Goal: Task Accomplishment & Management: Manage account settings

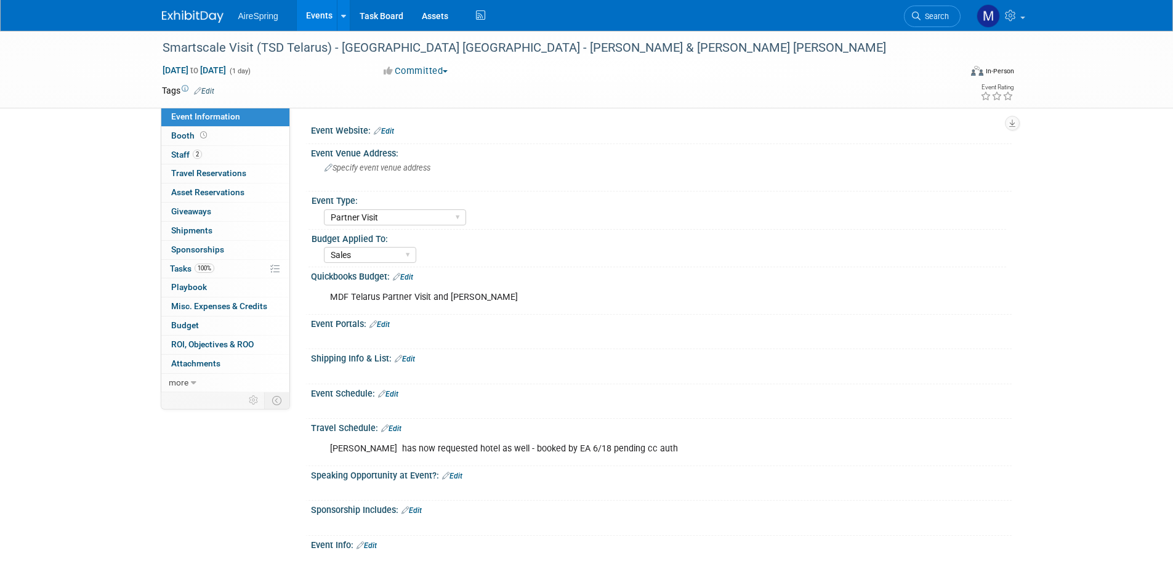
select select "Partner Visit"
select select "Sales"
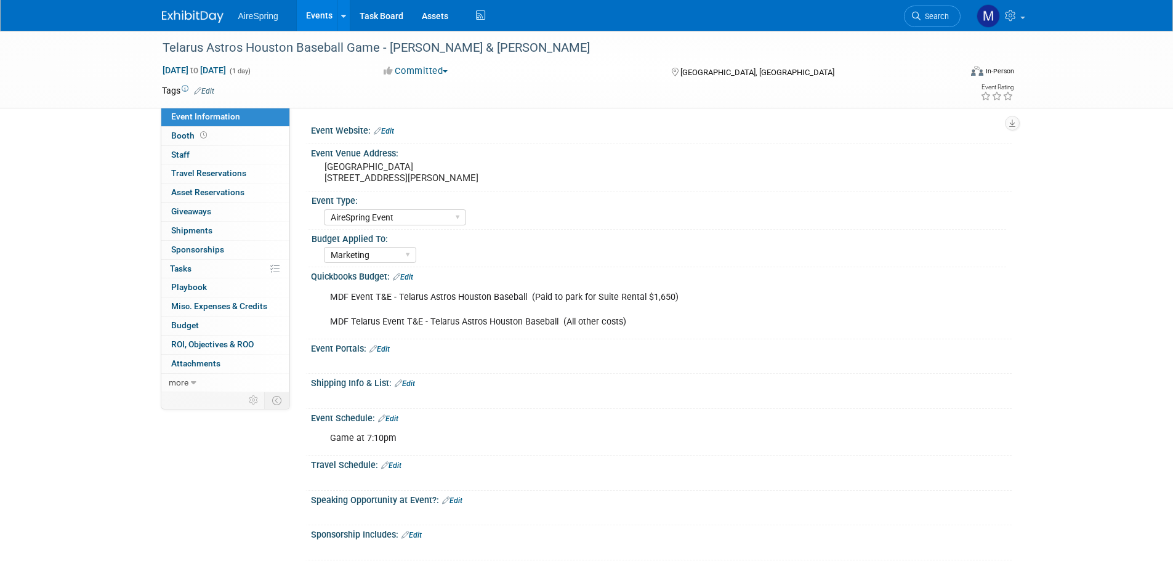
select select "AireSpring Event"
select select "Marketing"
select select "AireSpring Event"
select select "Marketing"
click at [324, 17] on link "Events" at bounding box center [319, 15] width 45 height 31
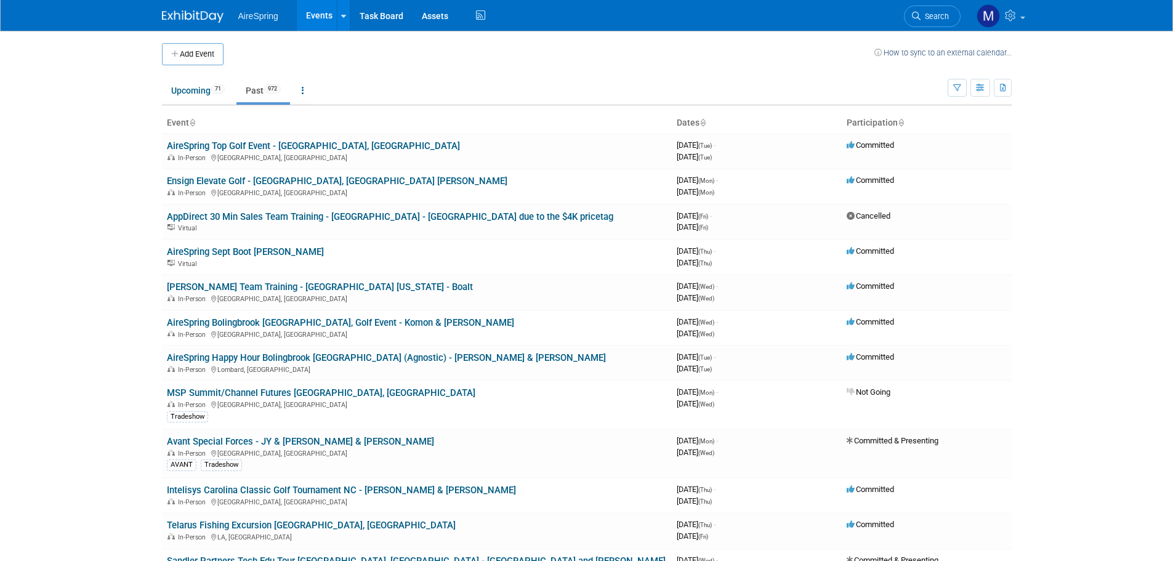
click at [257, 94] on link "Past 972" at bounding box center [263, 90] width 54 height 23
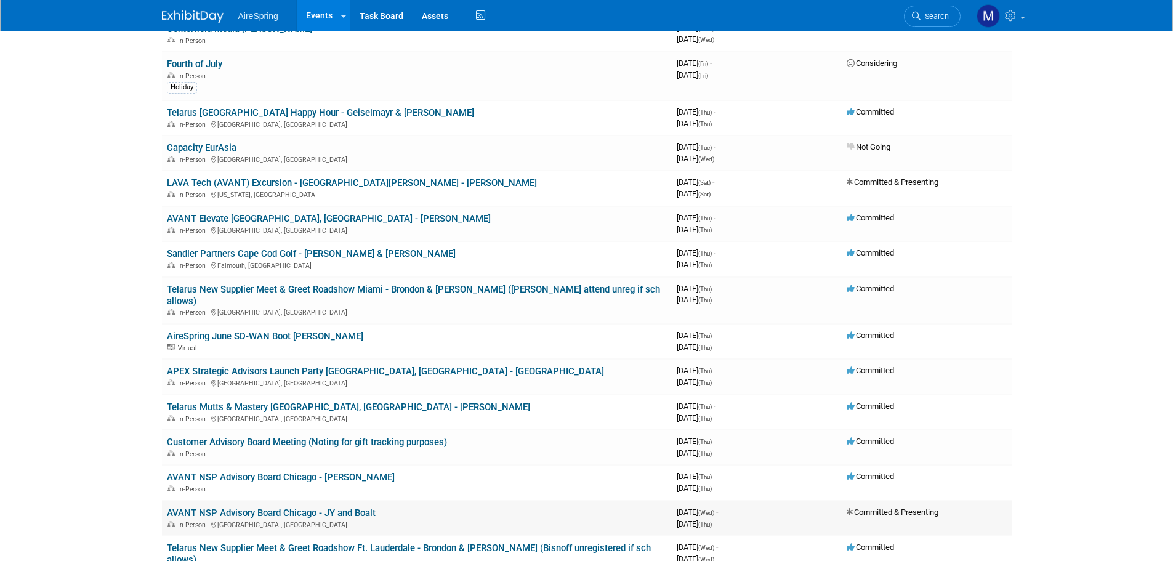
scroll to position [2524, 0]
click at [253, 214] on link "AVANT Elevate [GEOGRAPHIC_DATA], [GEOGRAPHIC_DATA] - [PERSON_NAME]" at bounding box center [329, 219] width 324 height 11
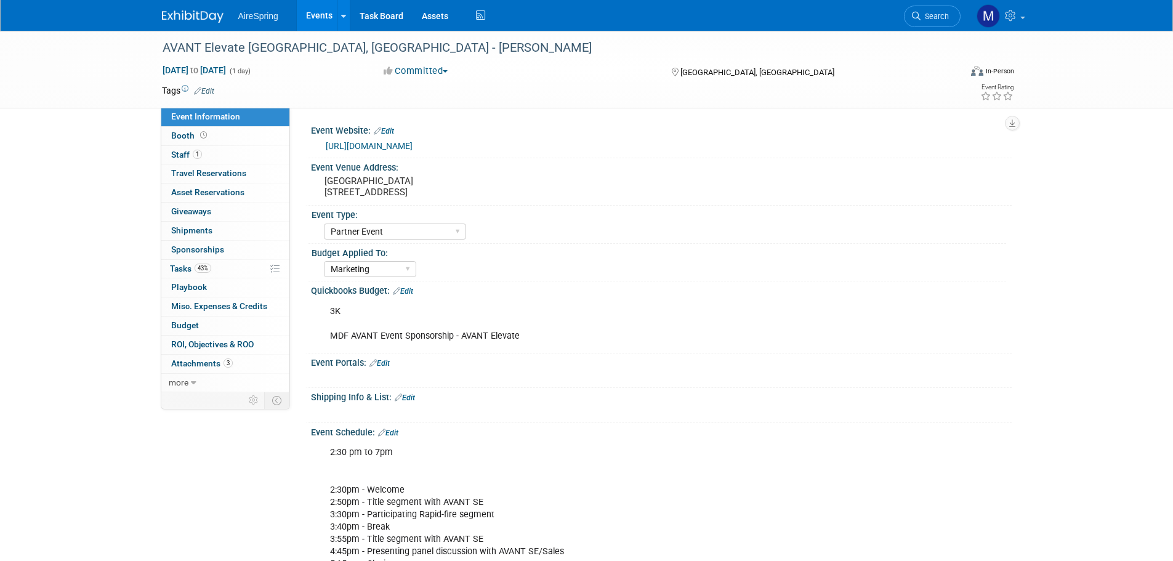
select select "Partner Event"
select select "Marketing"
drag, startPoint x: 330, startPoint y: 337, endPoint x: 577, endPoint y: 337, distance: 246.8
click at [577, 337] on div "3K MDF AVANT Event Sponsorship - AVANT Elevate" at bounding box center [598, 323] width 555 height 49
copy div "MDF AVANT Event Sponsorship - AVANT Elevate"
